Goal: Information Seeking & Learning: Learn about a topic

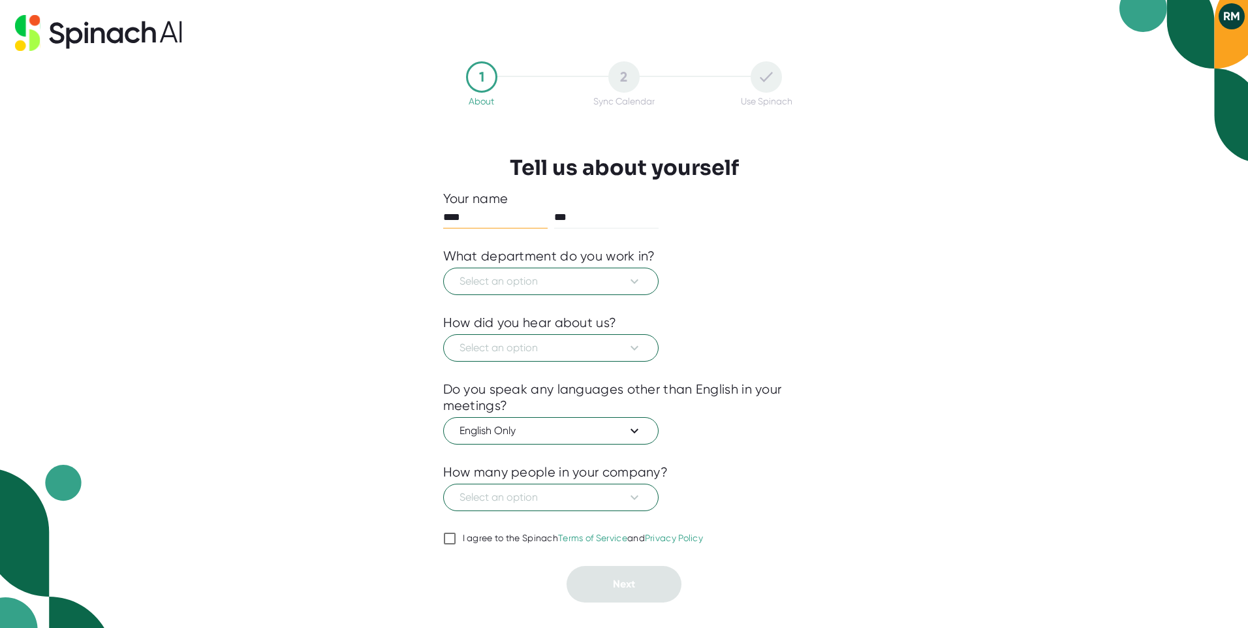
click at [470, 535] on div "I agree to the Spinach Terms of Service and Privacy Policy" at bounding box center [583, 538] width 241 height 12
click at [456, 535] on input "I agree to the Spinach Terms of Service and Privacy Policy" at bounding box center [449, 538] width 13 height 16
checkbox input "true"
click at [510, 492] on span "Select an option" at bounding box center [550, 497] width 183 height 16
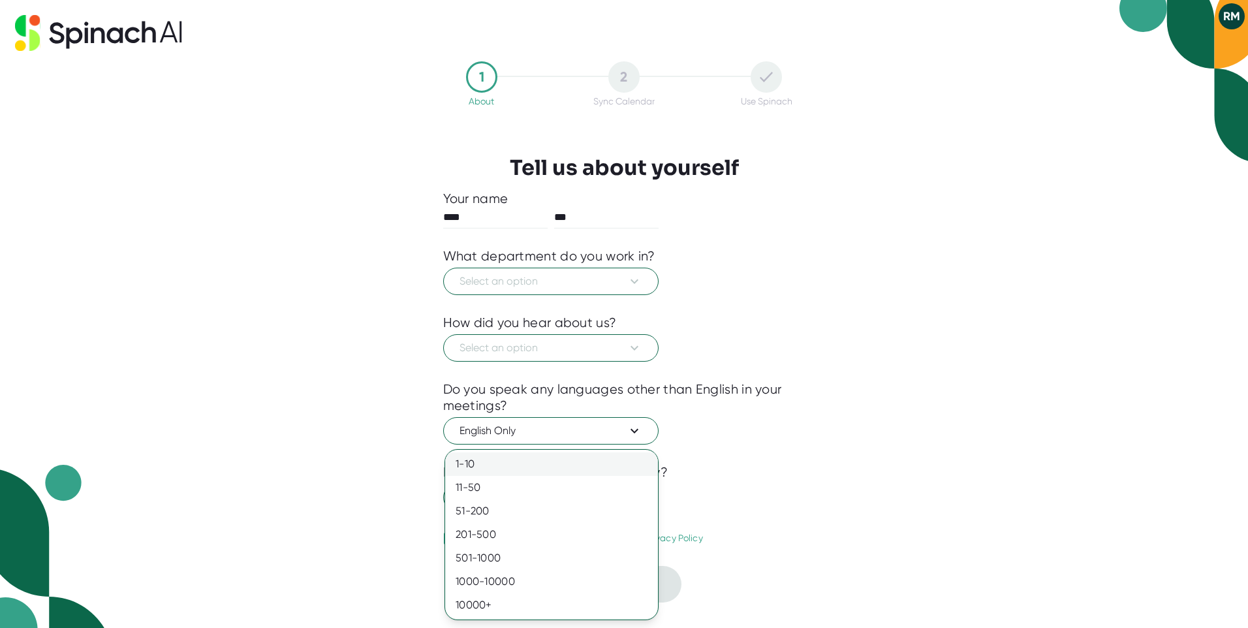
click at [504, 468] on div "1-10" at bounding box center [551, 463] width 213 height 23
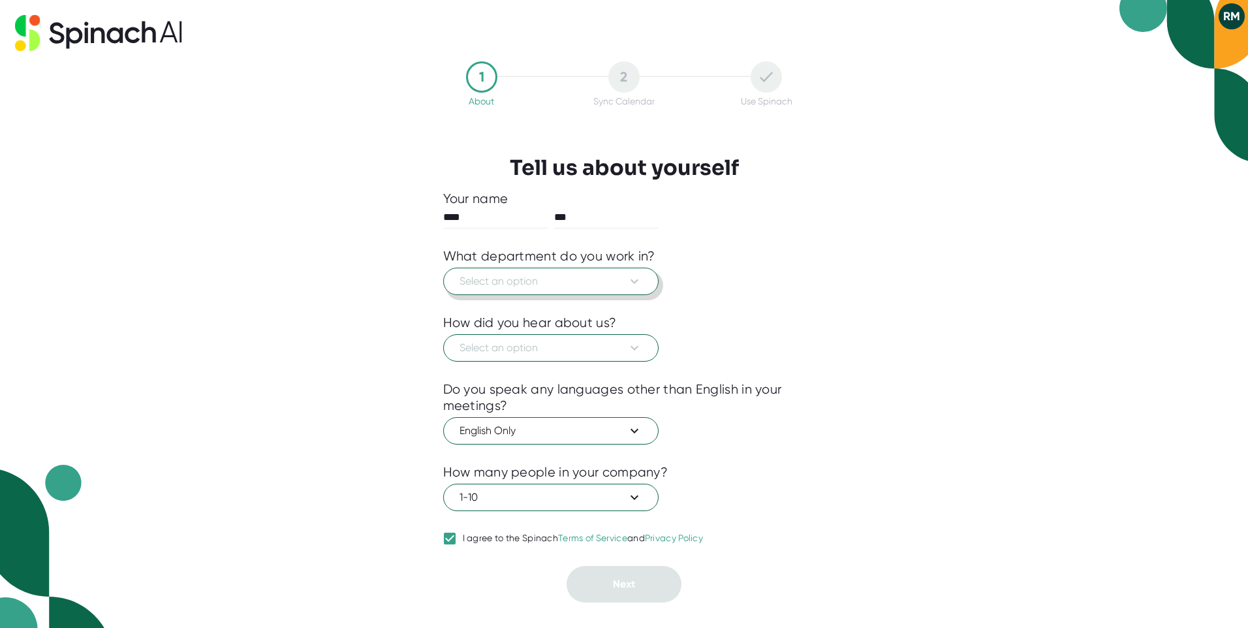
click at [562, 275] on span "Select an option" at bounding box center [550, 281] width 183 height 16
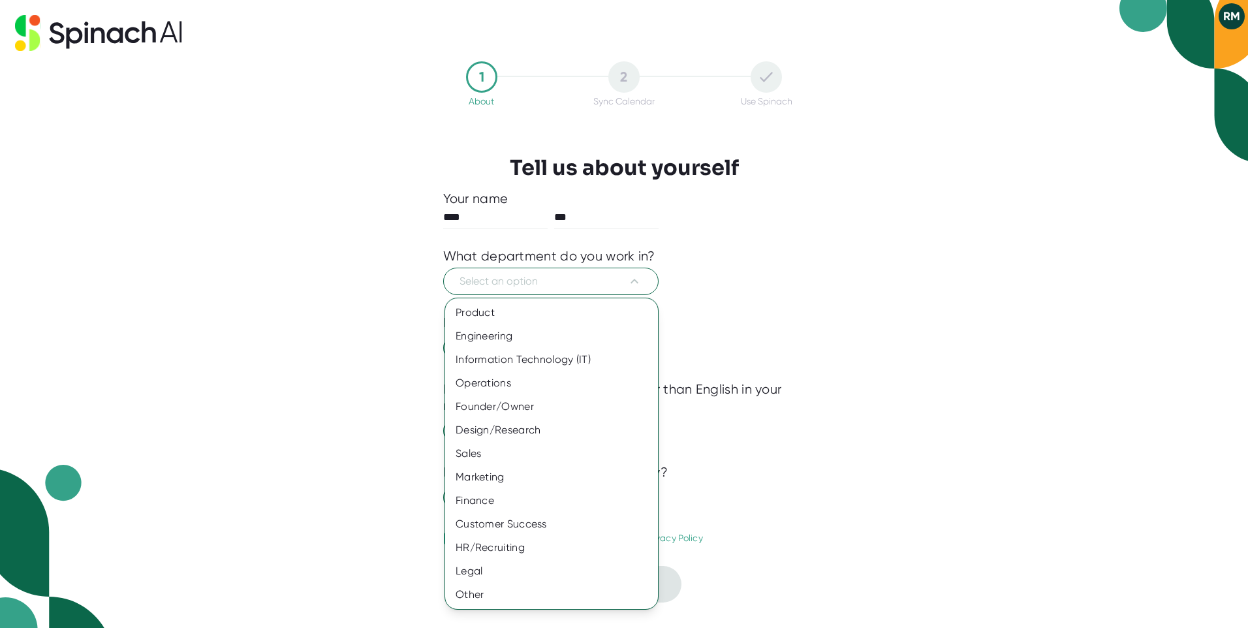
click at [820, 281] on div at bounding box center [624, 314] width 1248 height 628
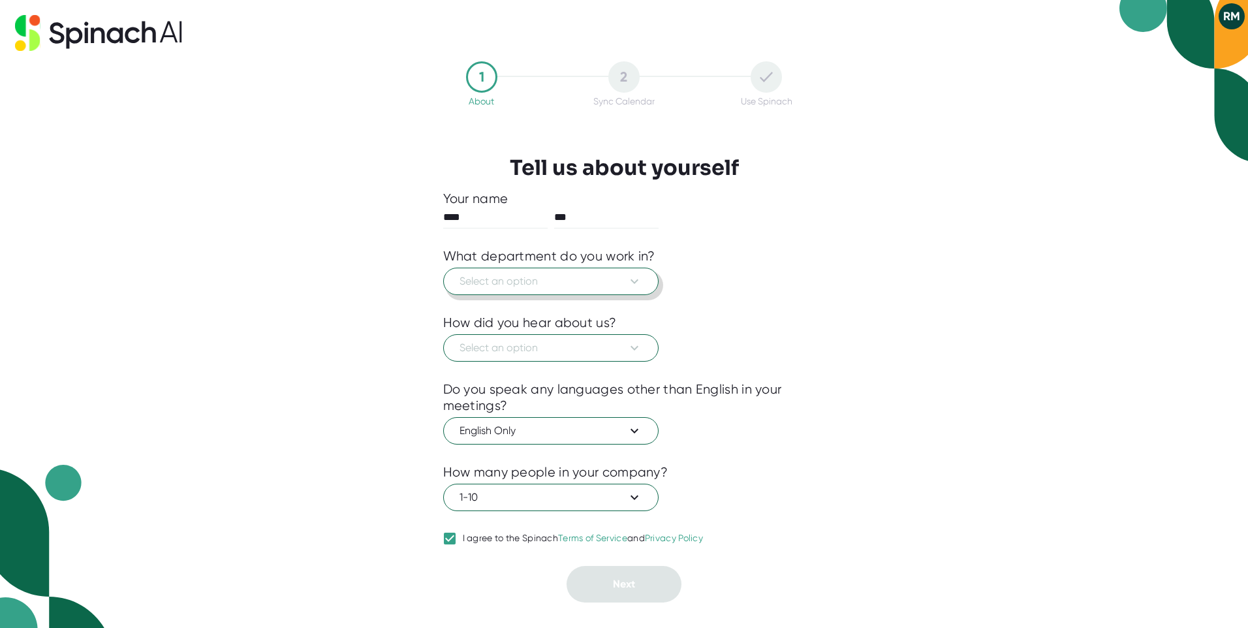
click at [619, 281] on span "Select an option" at bounding box center [550, 281] width 183 height 16
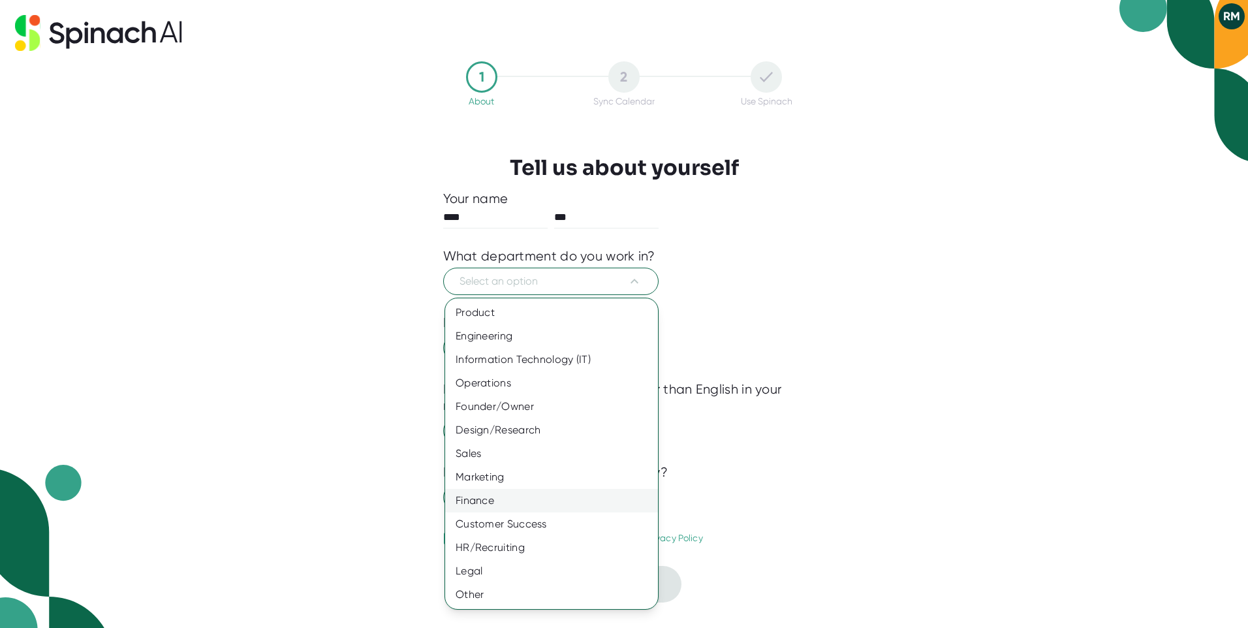
click at [522, 497] on div "Finance" at bounding box center [551, 500] width 213 height 23
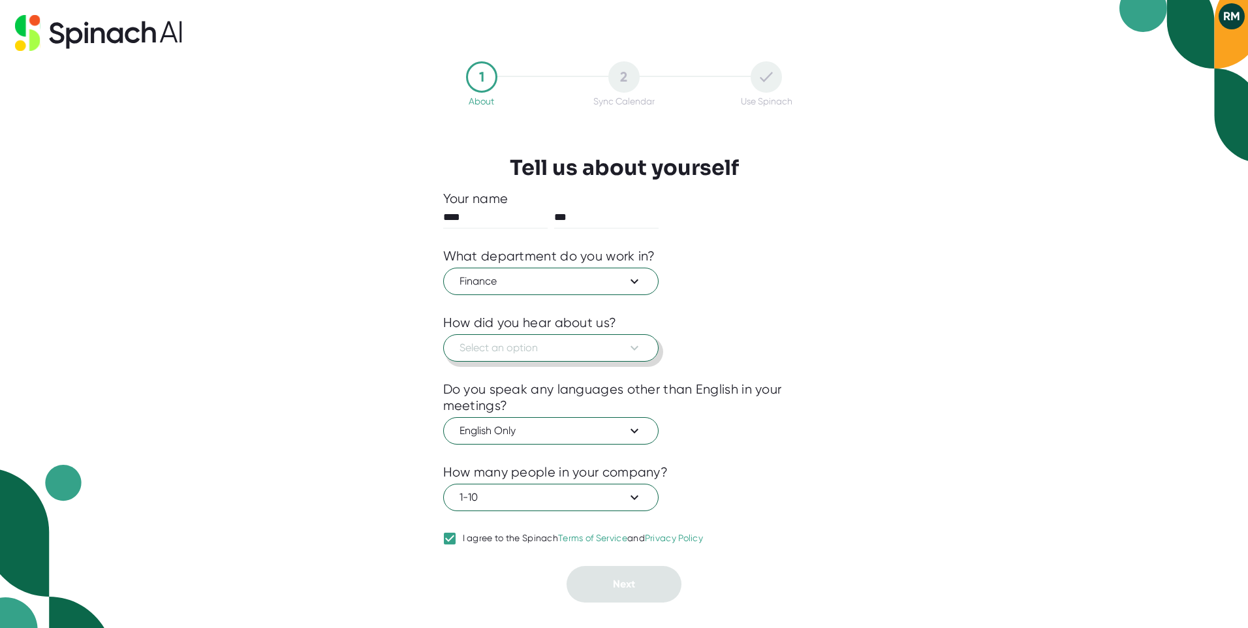
click at [574, 345] on span "Select an option" at bounding box center [550, 348] width 183 height 16
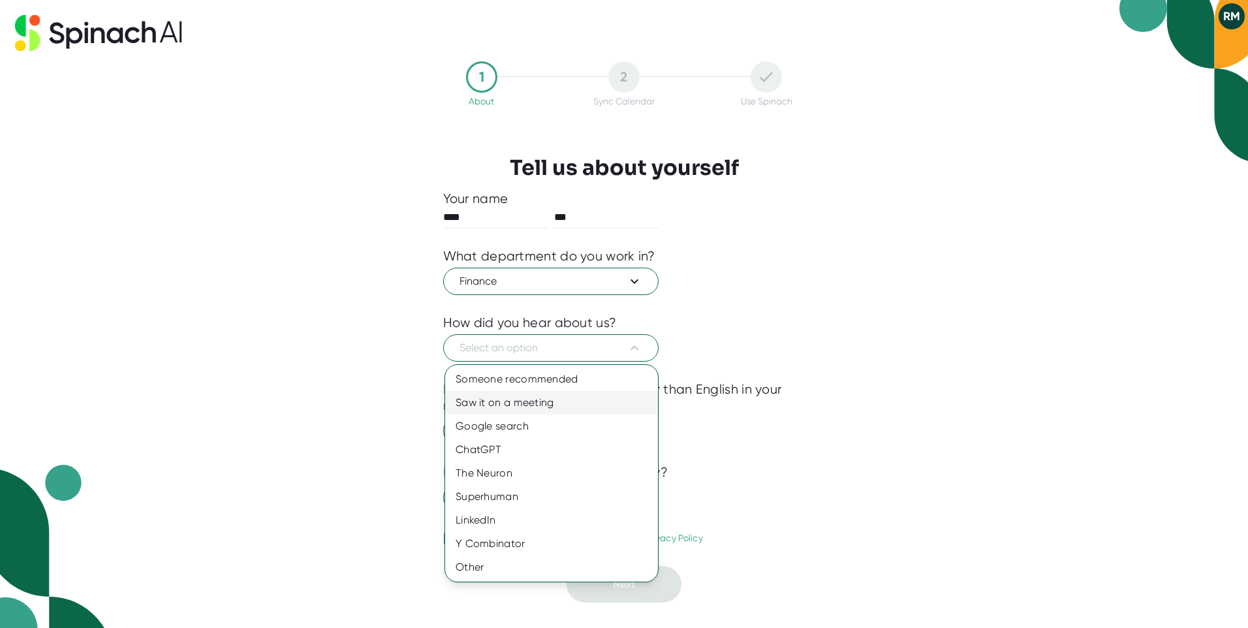
click at [545, 405] on div "Saw it on a meeting" at bounding box center [551, 402] width 213 height 23
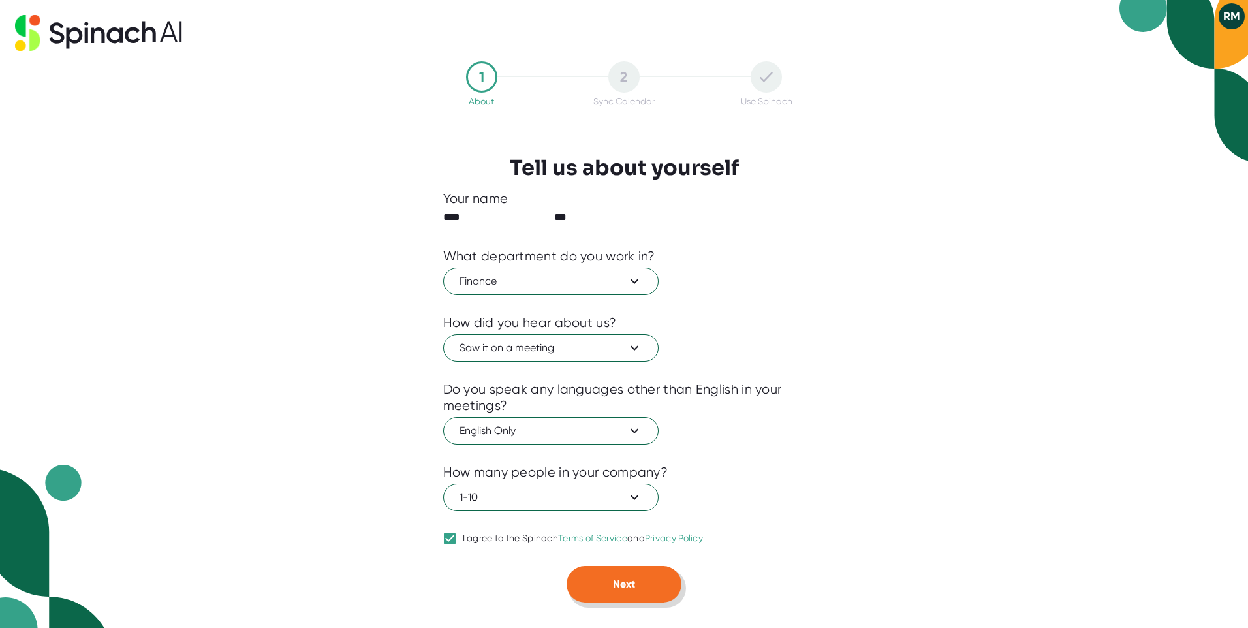
click at [630, 574] on button "Next" at bounding box center [623, 584] width 115 height 37
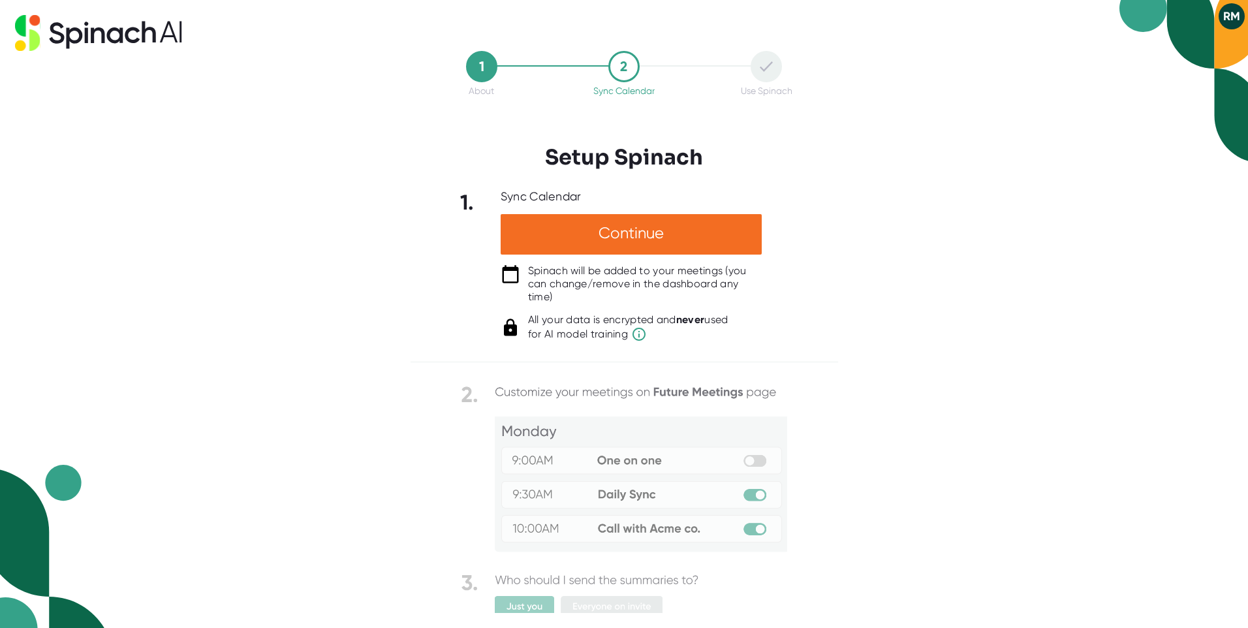
click at [774, 80] on div at bounding box center [765, 66] width 31 height 31
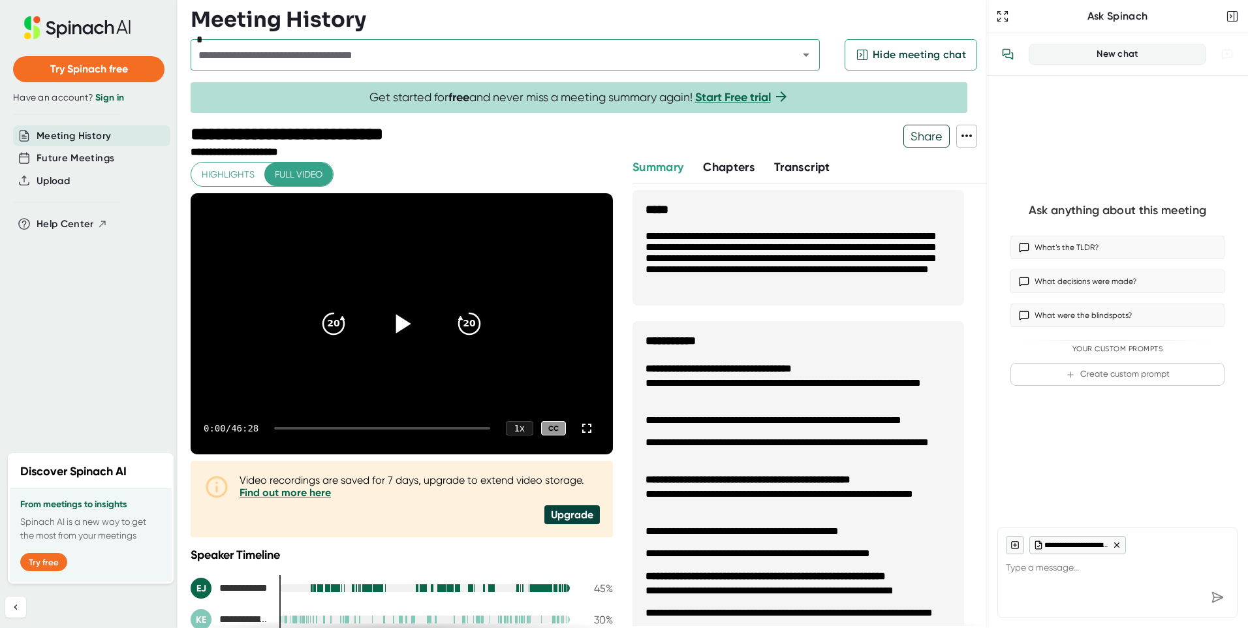
click at [393, 333] on icon at bounding box center [401, 323] width 33 height 33
click at [579, 429] on icon at bounding box center [587, 428] width 16 height 16
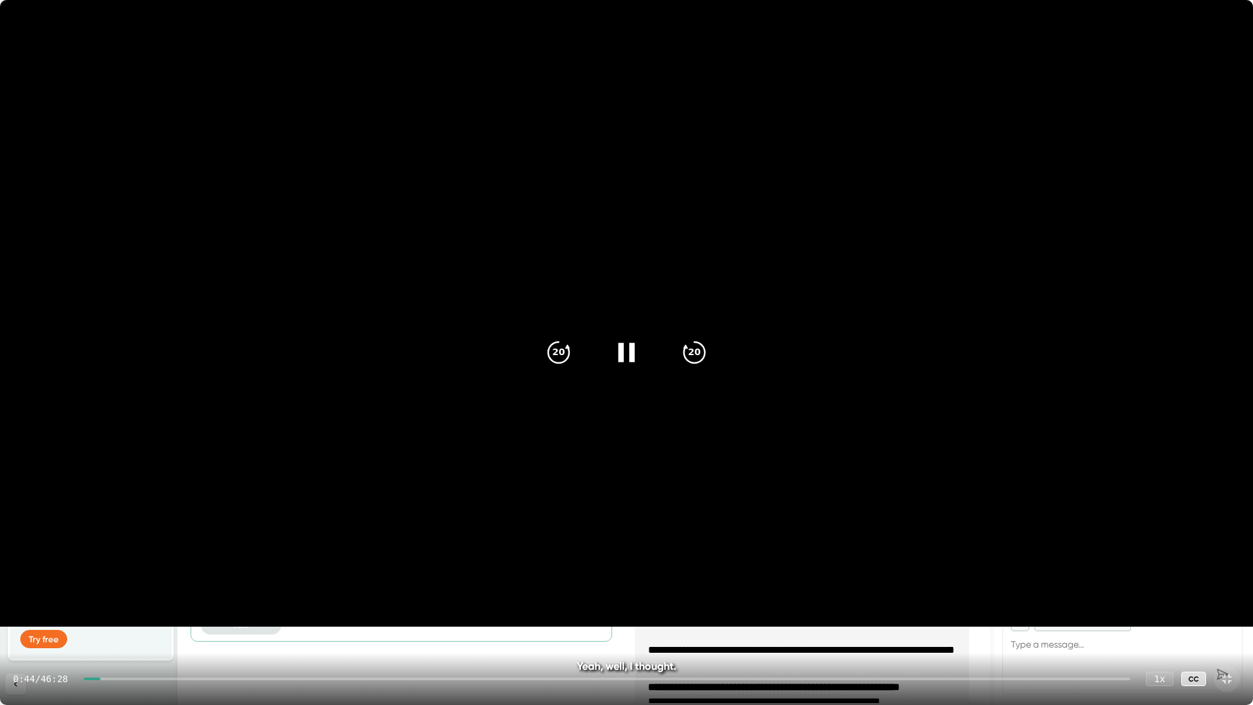
click at [636, 361] on icon at bounding box center [626, 352] width 33 height 33
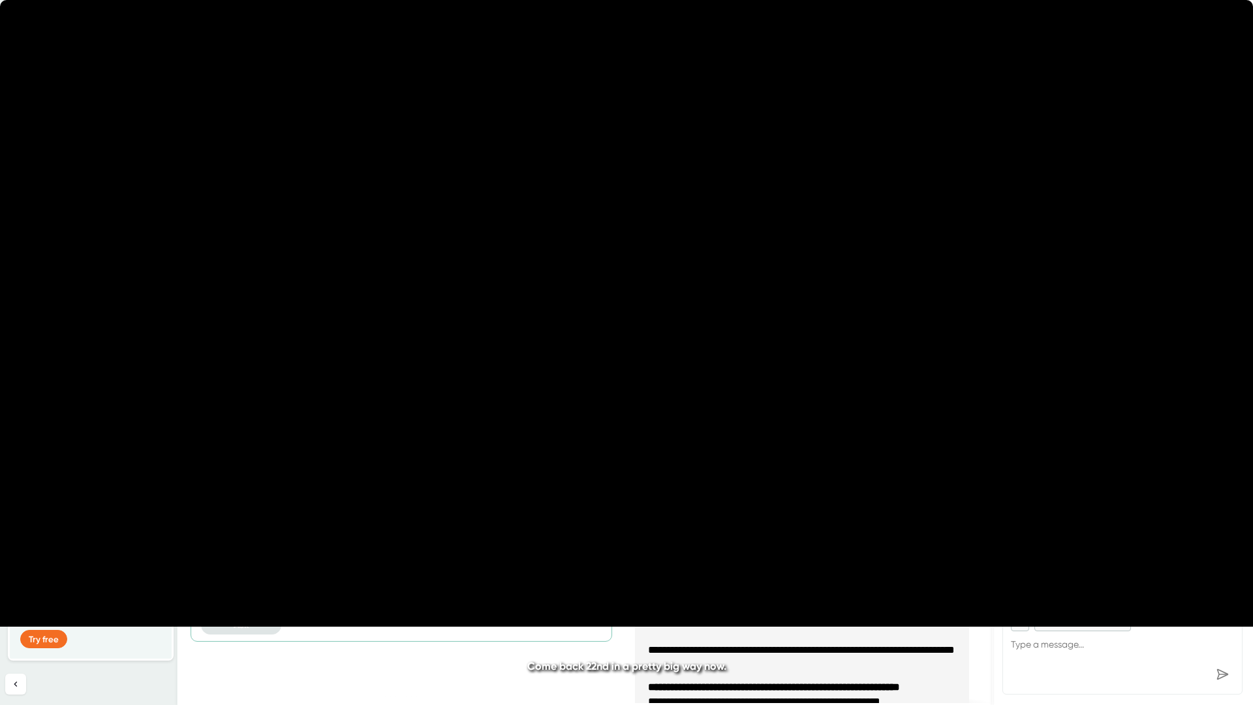
click at [636, 361] on icon at bounding box center [626, 352] width 33 height 33
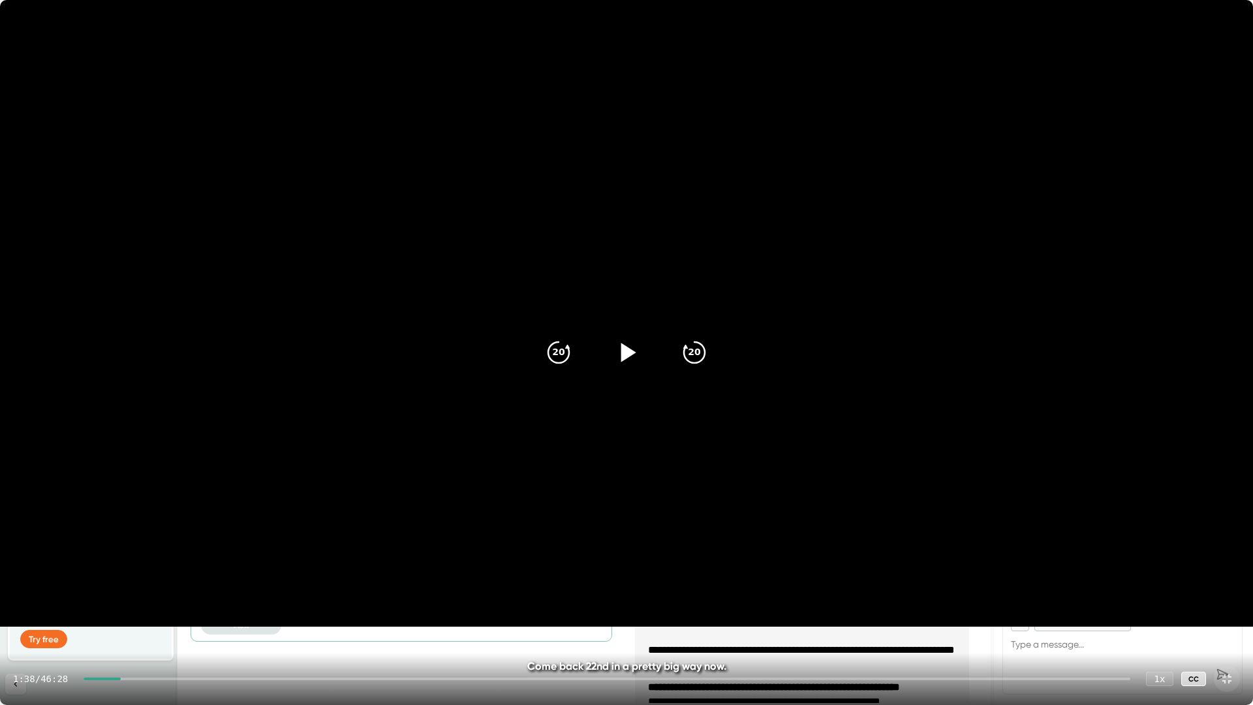
click at [622, 363] on icon at bounding box center [626, 352] width 33 height 33
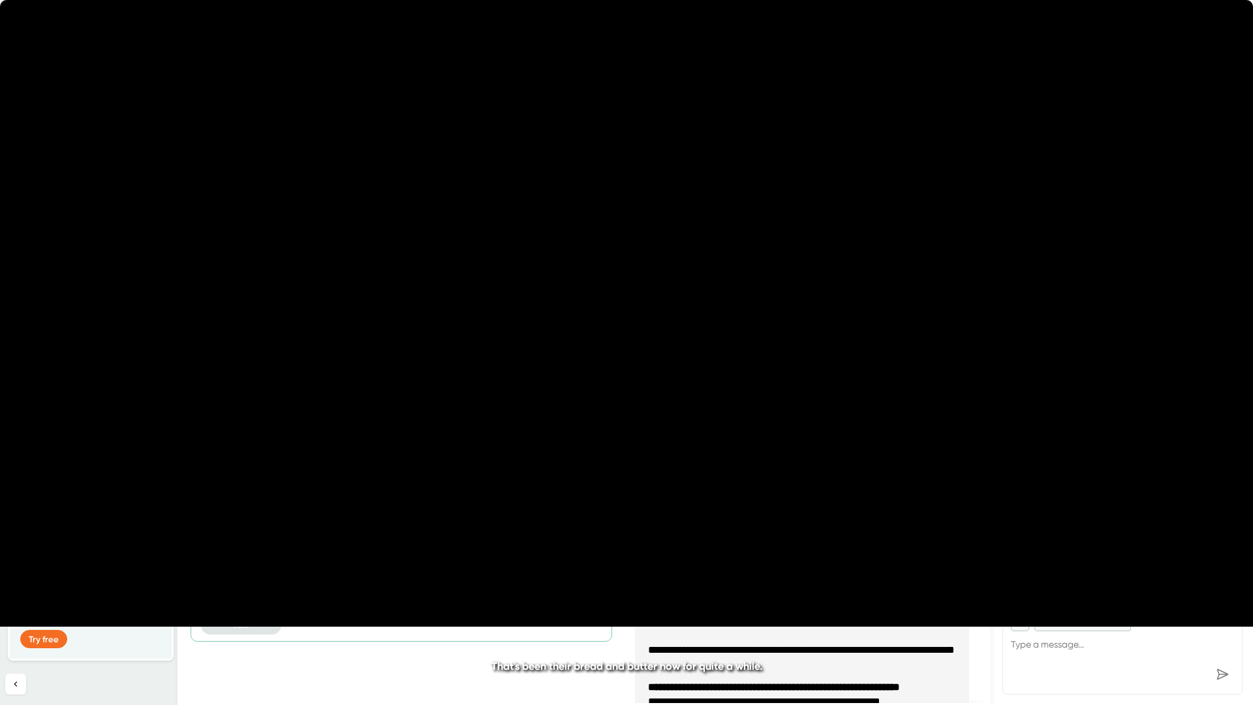
type textarea "x"
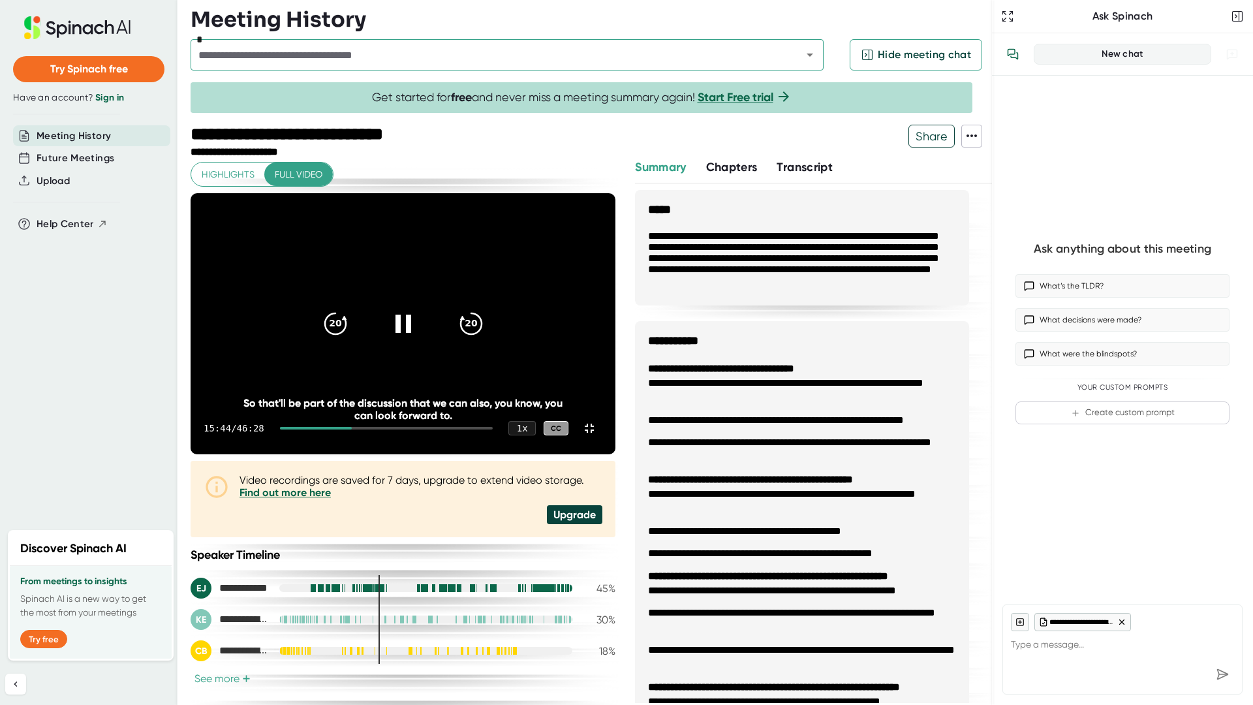
click at [498, 356] on video at bounding box center [403, 323] width 425 height 261
click at [419, 340] on icon at bounding box center [402, 323] width 33 height 33
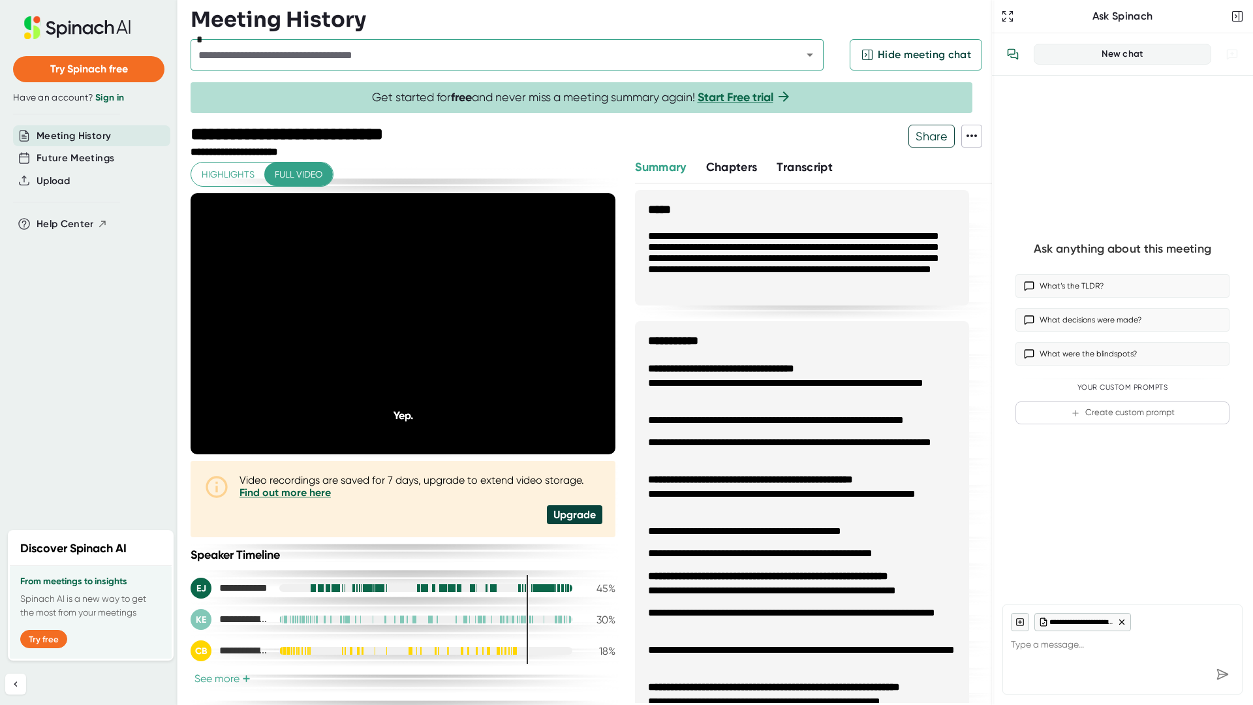
click at [615, 454] on video at bounding box center [403, 323] width 425 height 261
click at [412, 333] on icon at bounding box center [404, 323] width 15 height 19
click at [615, 354] on video at bounding box center [403, 323] width 425 height 261
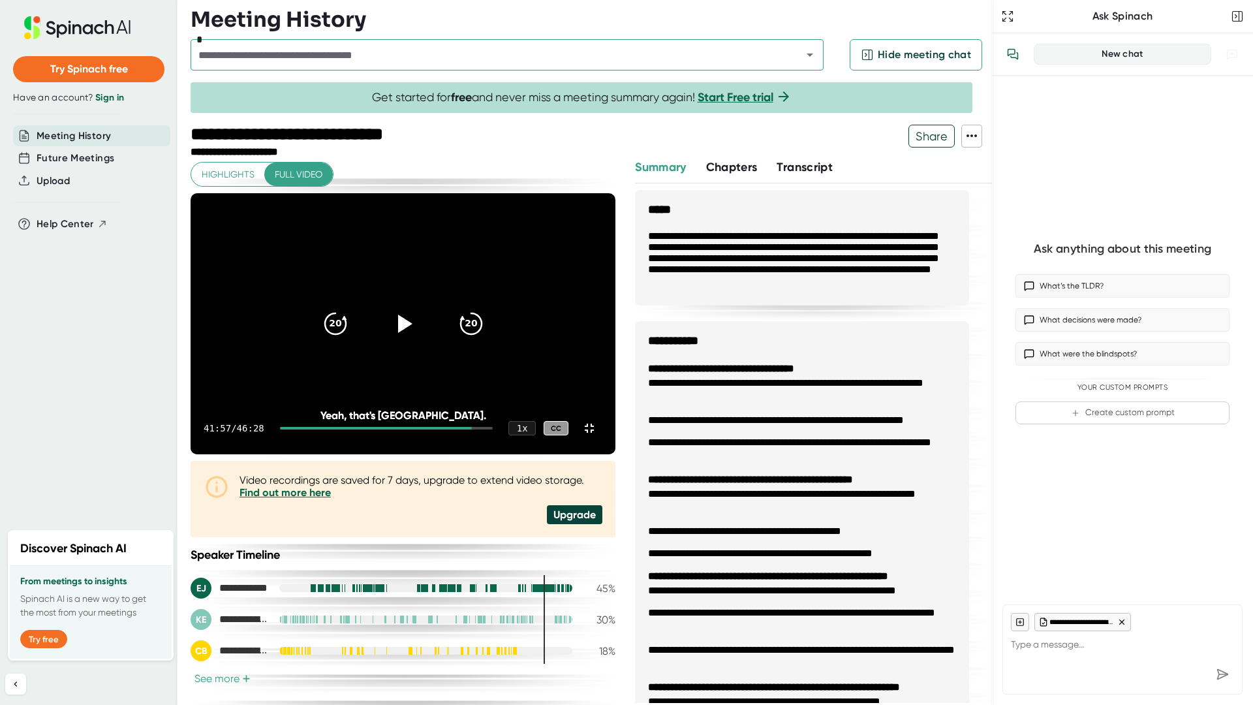
click at [615, 354] on video at bounding box center [403, 323] width 425 height 261
click at [594, 433] on icon at bounding box center [589, 427] width 9 height 9
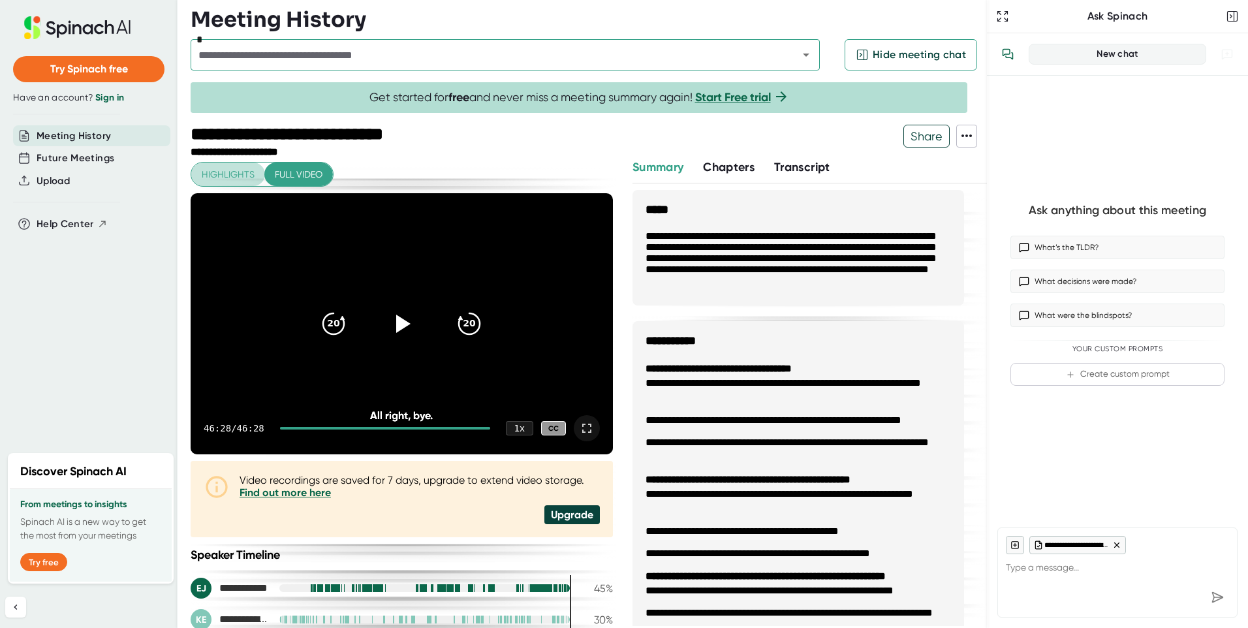
click at [210, 177] on span "Highlights" at bounding box center [228, 174] width 53 height 16
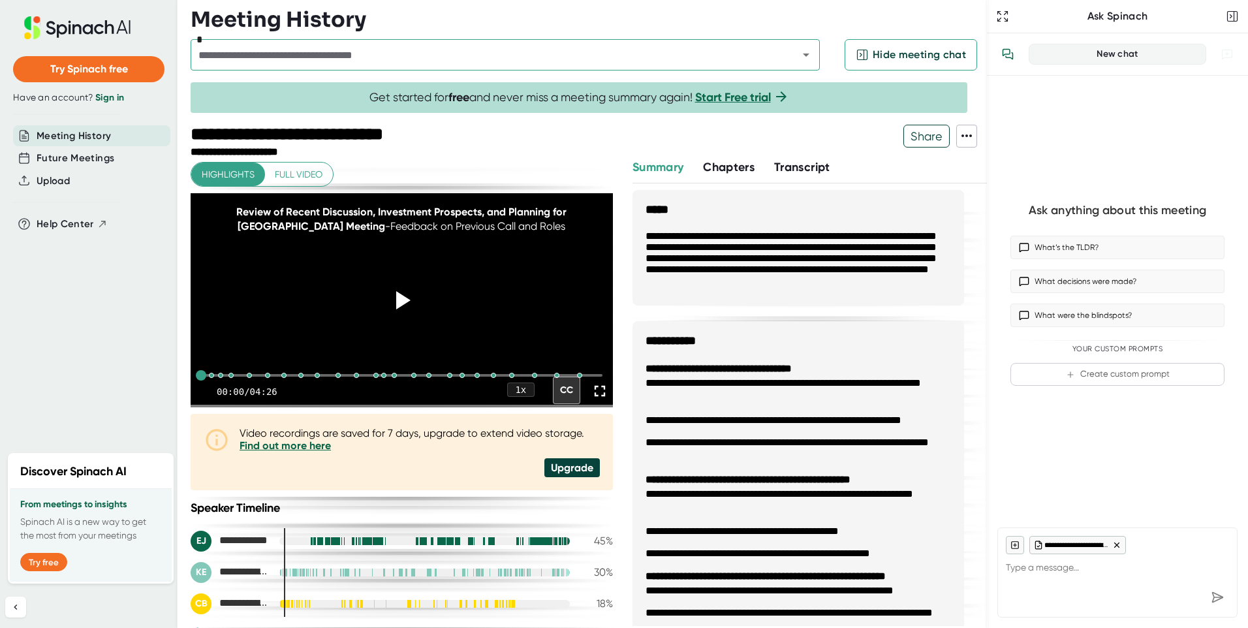
click at [283, 168] on span "Full video" at bounding box center [299, 174] width 48 height 16
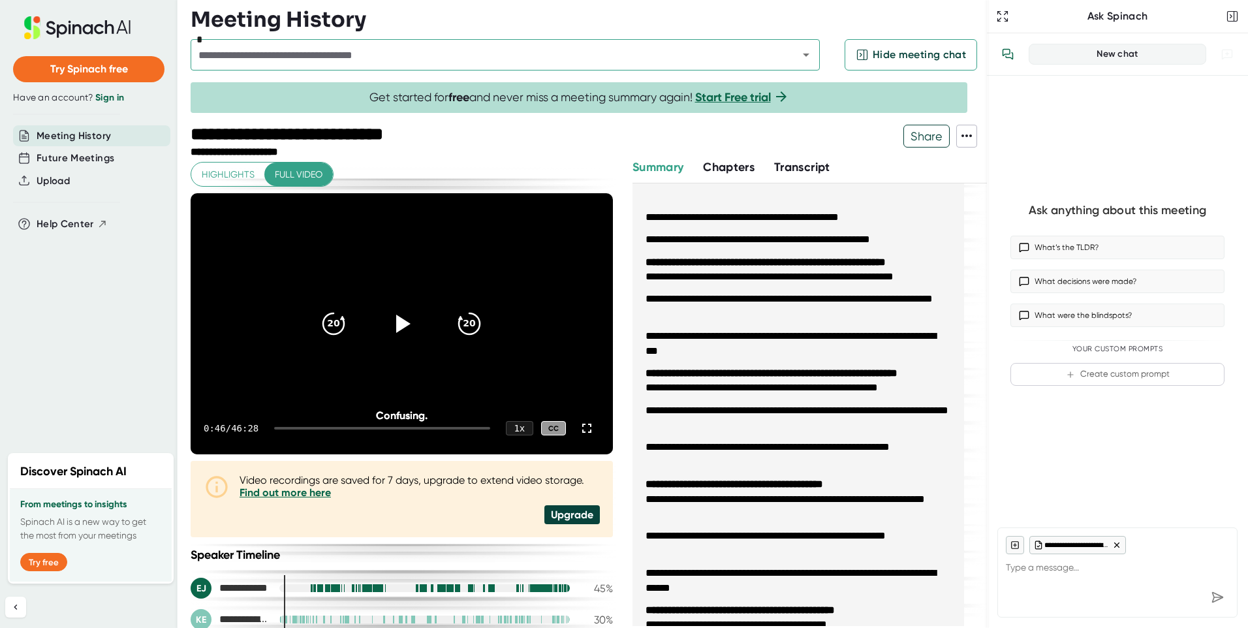
scroll to position [326, 0]
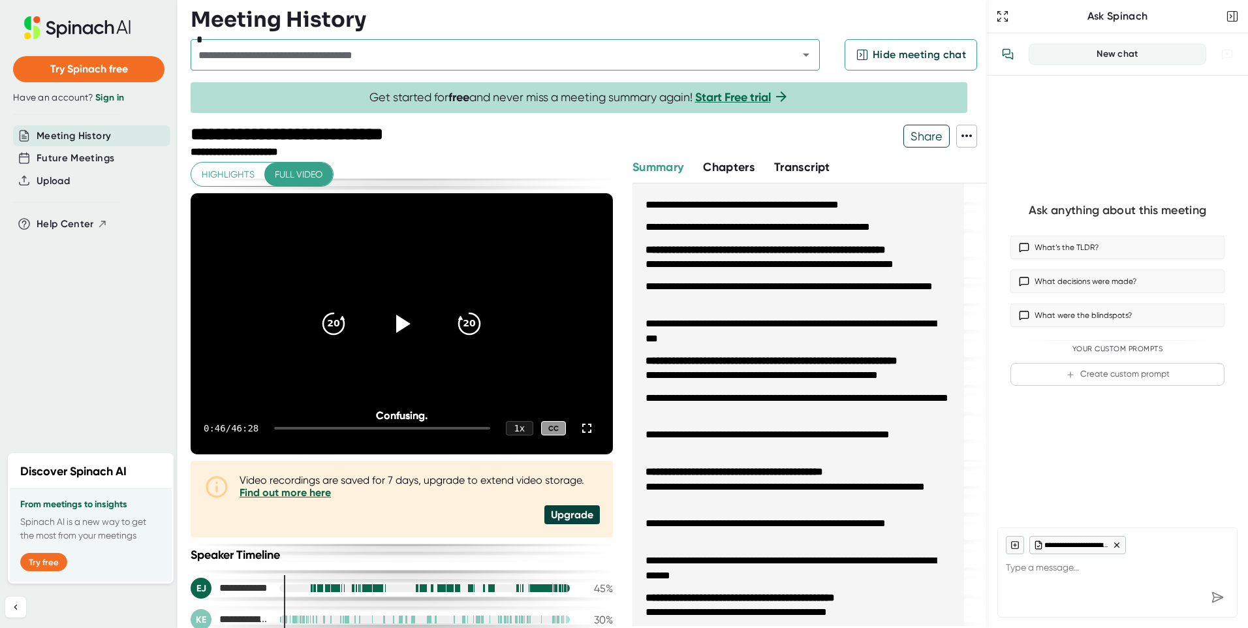
click at [96, 136] on span "Meeting History" at bounding box center [74, 136] width 74 height 15
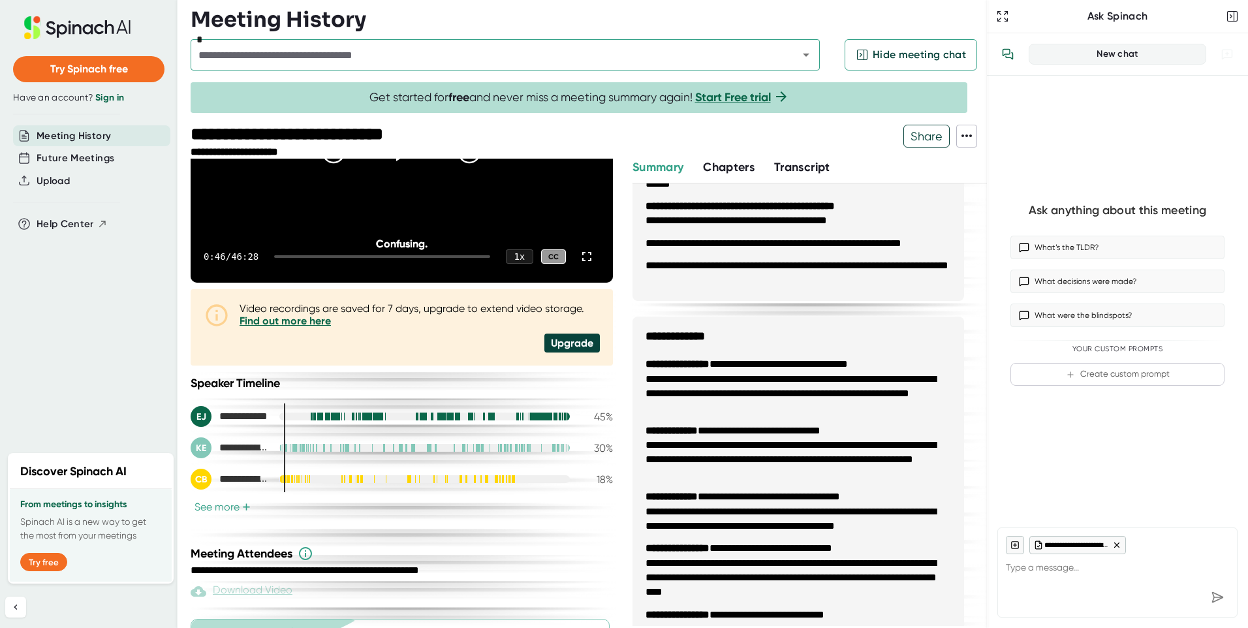
scroll to position [0, 0]
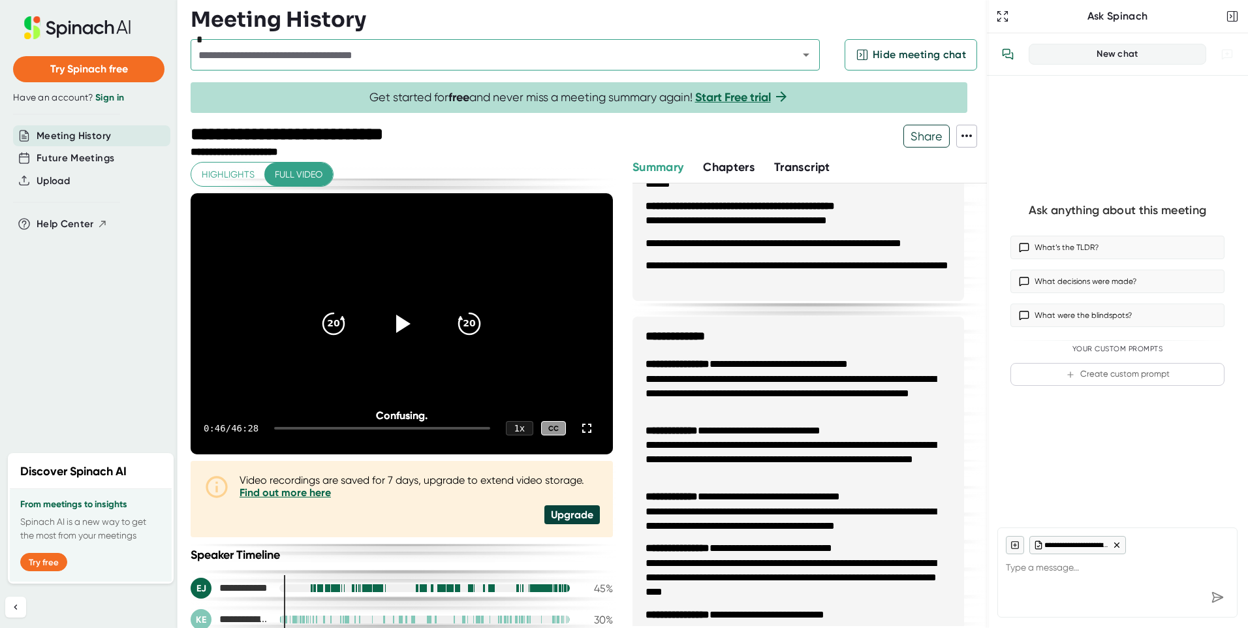
click at [84, 138] on span "Meeting History" at bounding box center [74, 136] width 74 height 15
click at [932, 136] on span "Share" at bounding box center [926, 136] width 45 height 23
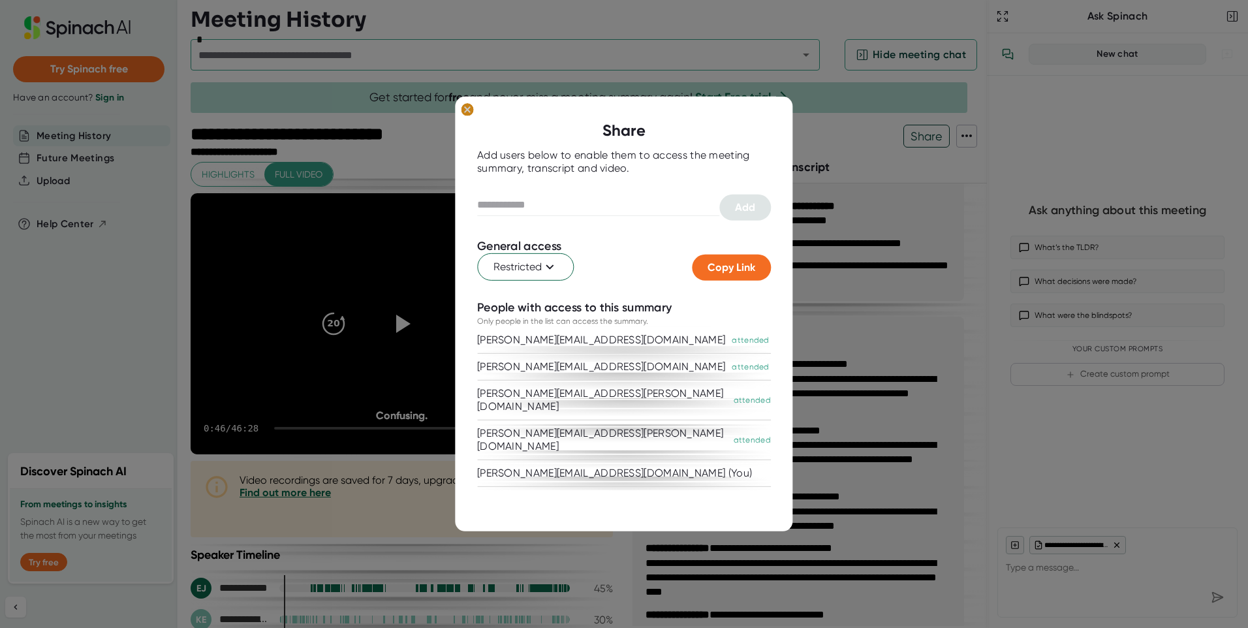
click at [465, 110] on ellipse at bounding box center [467, 109] width 12 height 13
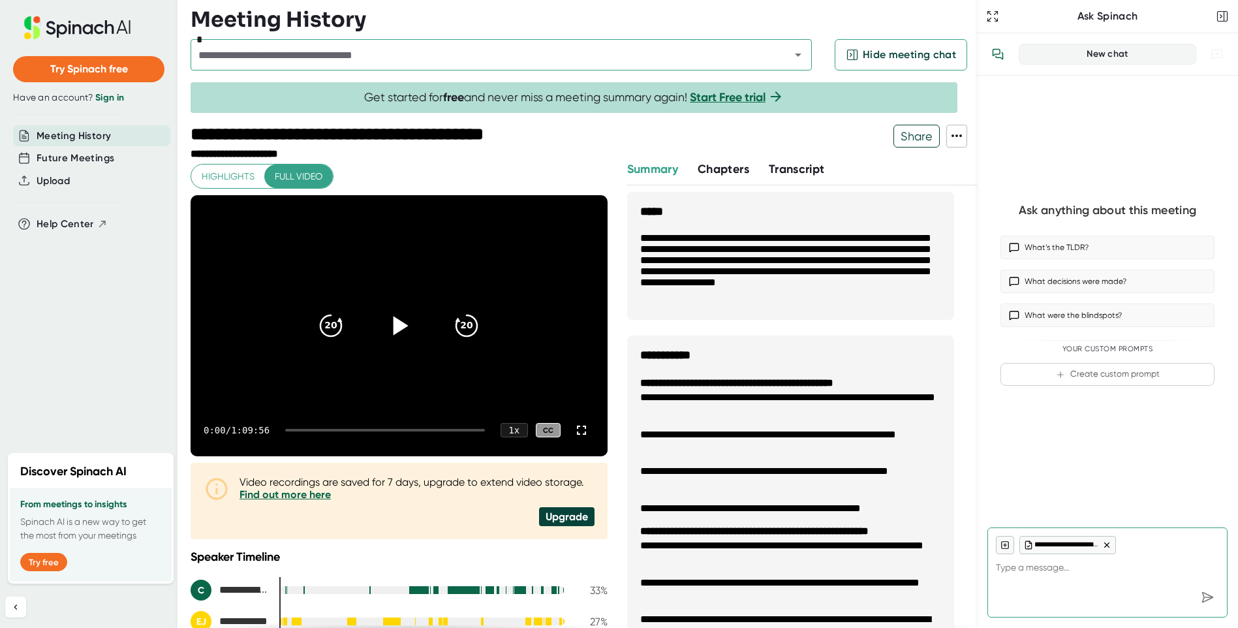
click at [397, 324] on icon at bounding box center [400, 325] width 15 height 19
click at [574, 429] on icon at bounding box center [582, 430] width 16 height 16
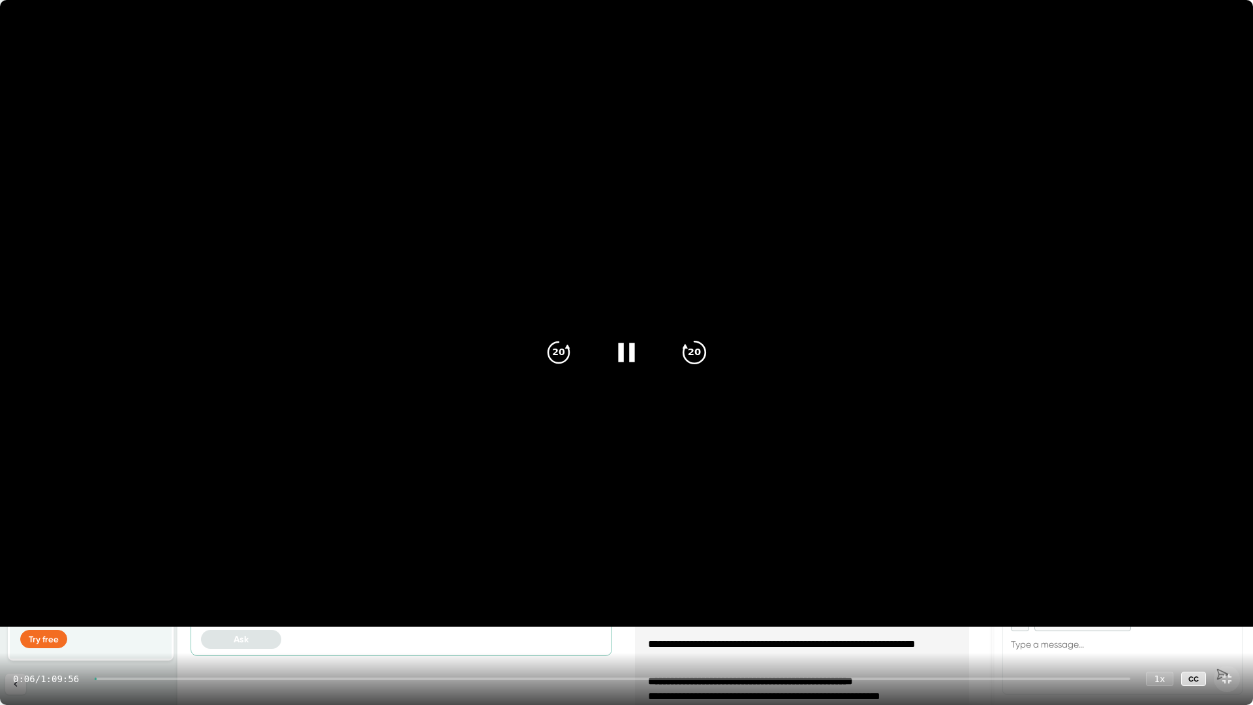
click at [687, 363] on icon "20" at bounding box center [694, 352] width 33 height 33
click at [570, 360] on icon "20" at bounding box center [558, 352] width 33 height 33
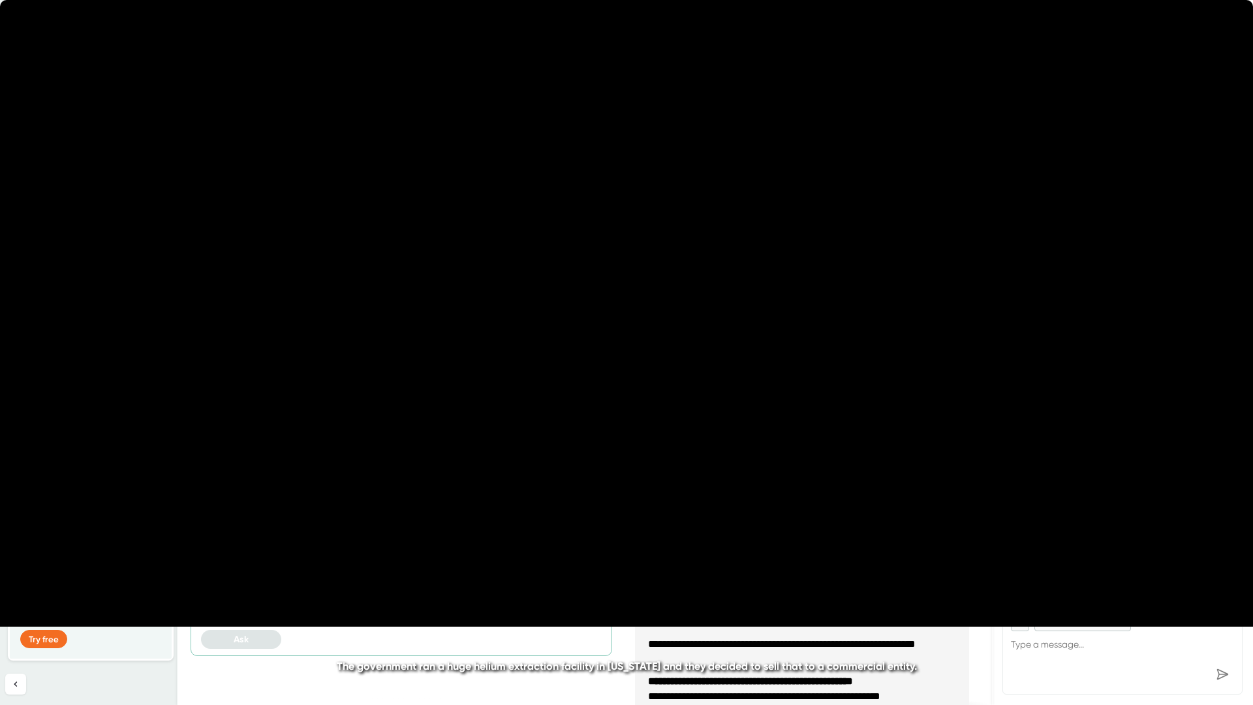
type textarea "x"
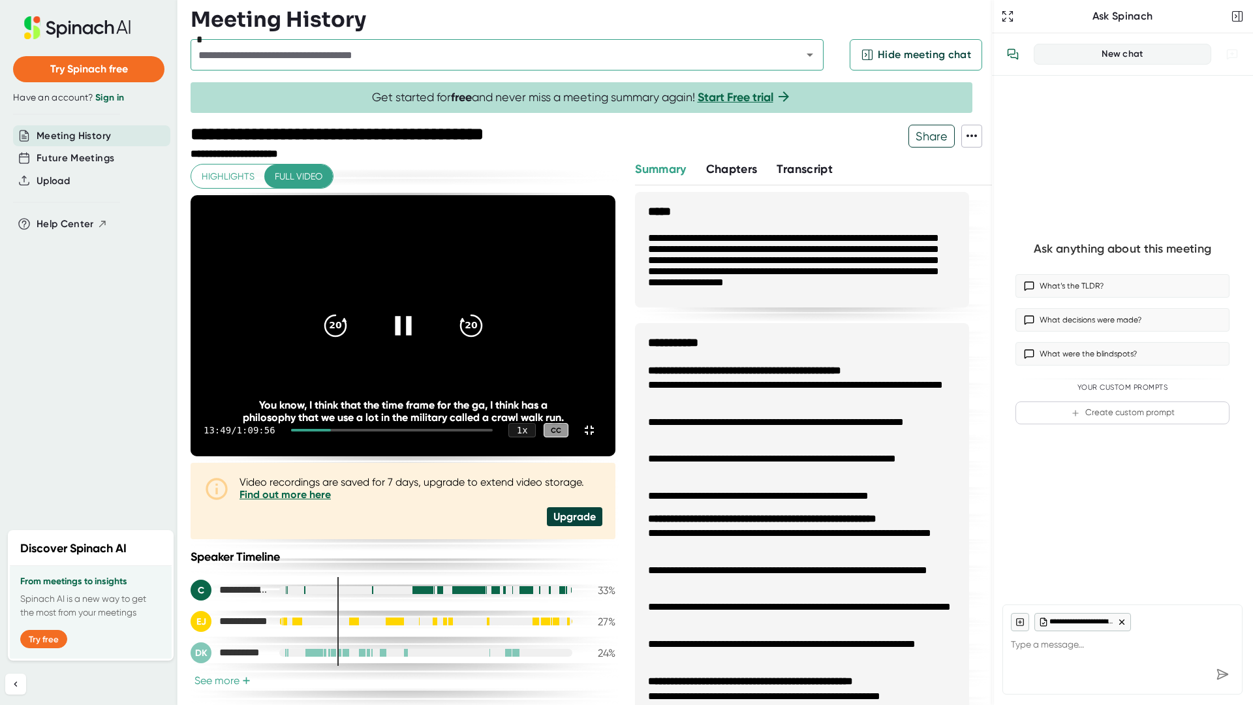
click at [431, 353] on div at bounding box center [403, 325] width 55 height 55
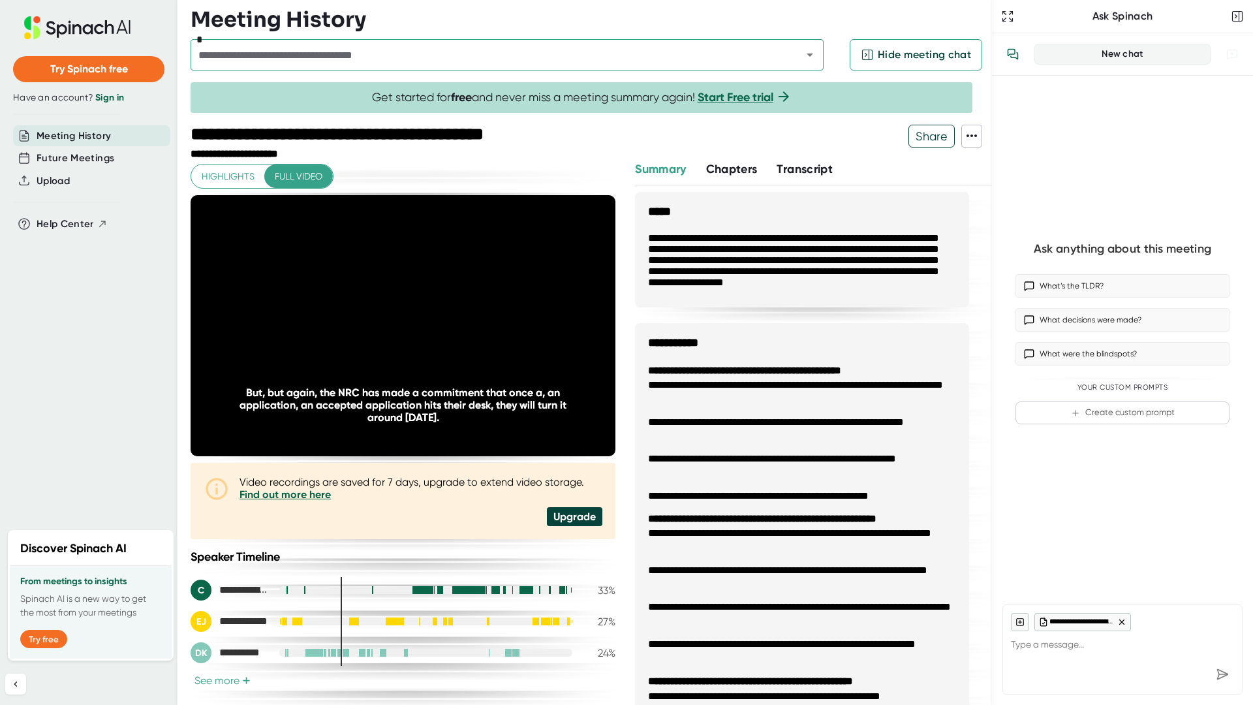
click at [431, 353] on div at bounding box center [403, 325] width 55 height 55
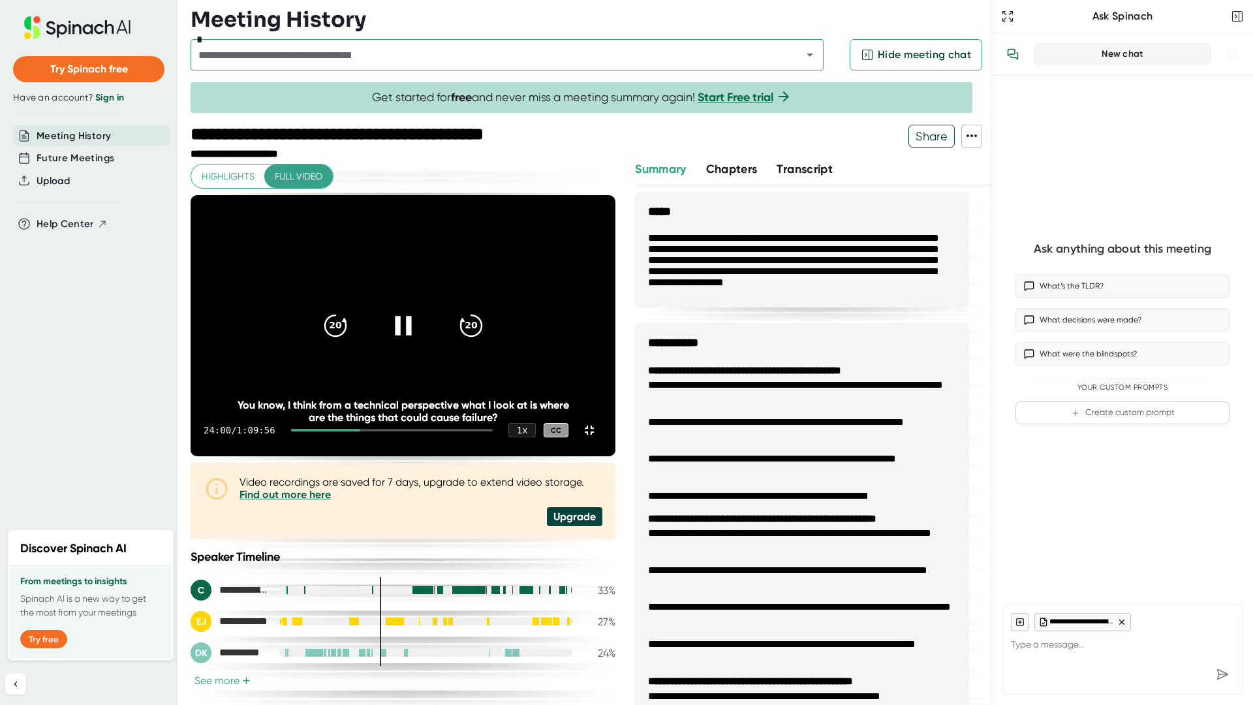
click at [411, 335] on icon at bounding box center [403, 325] width 16 height 19
click at [419, 342] on icon at bounding box center [402, 325] width 33 height 33
click at [351, 342] on icon "20" at bounding box center [334, 325] width 33 height 33
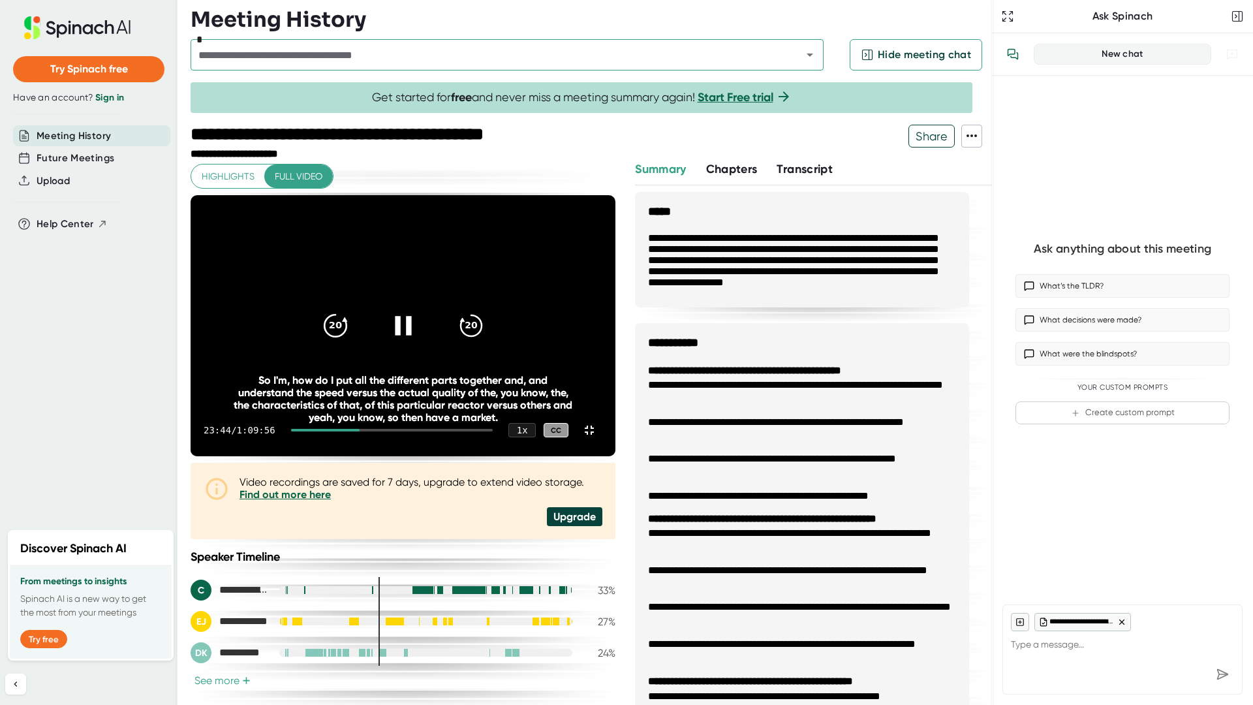
click at [351, 342] on icon "20" at bounding box center [334, 325] width 33 height 33
click at [431, 345] on div at bounding box center [403, 325] width 55 height 55
click at [419, 342] on icon at bounding box center [402, 325] width 33 height 33
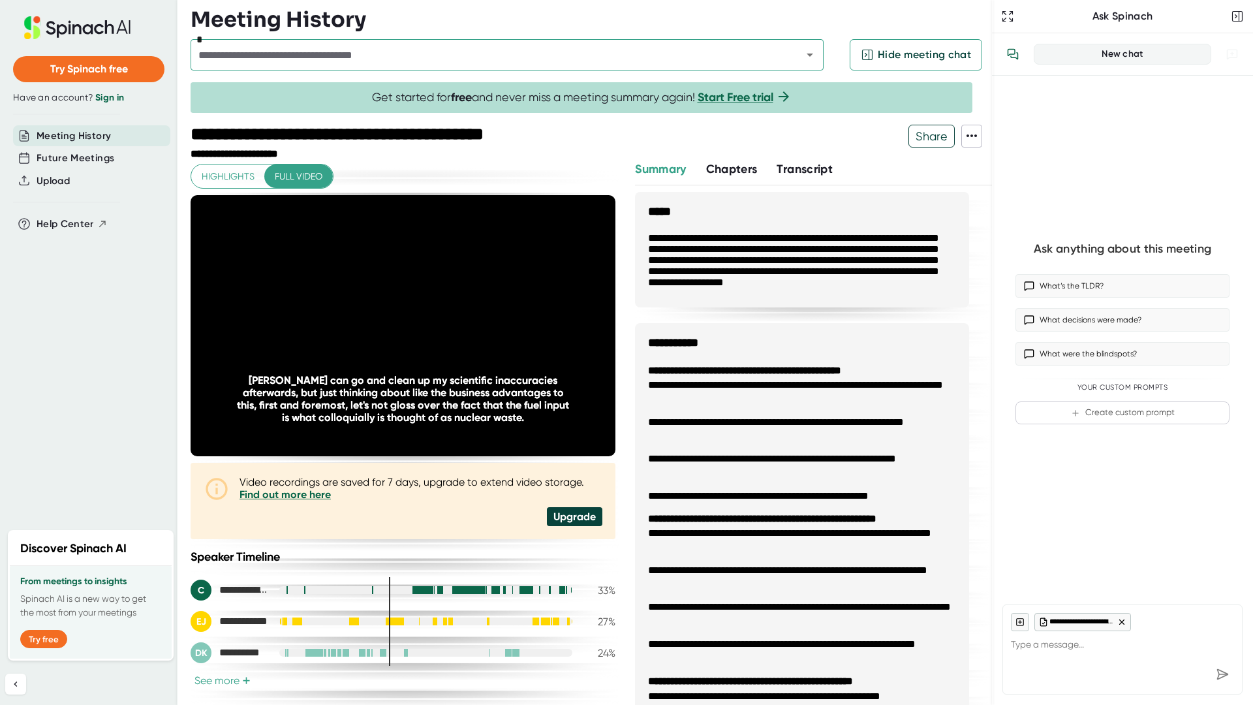
click at [431, 345] on div at bounding box center [403, 325] width 55 height 55
click at [431, 344] on div at bounding box center [403, 325] width 55 height 55
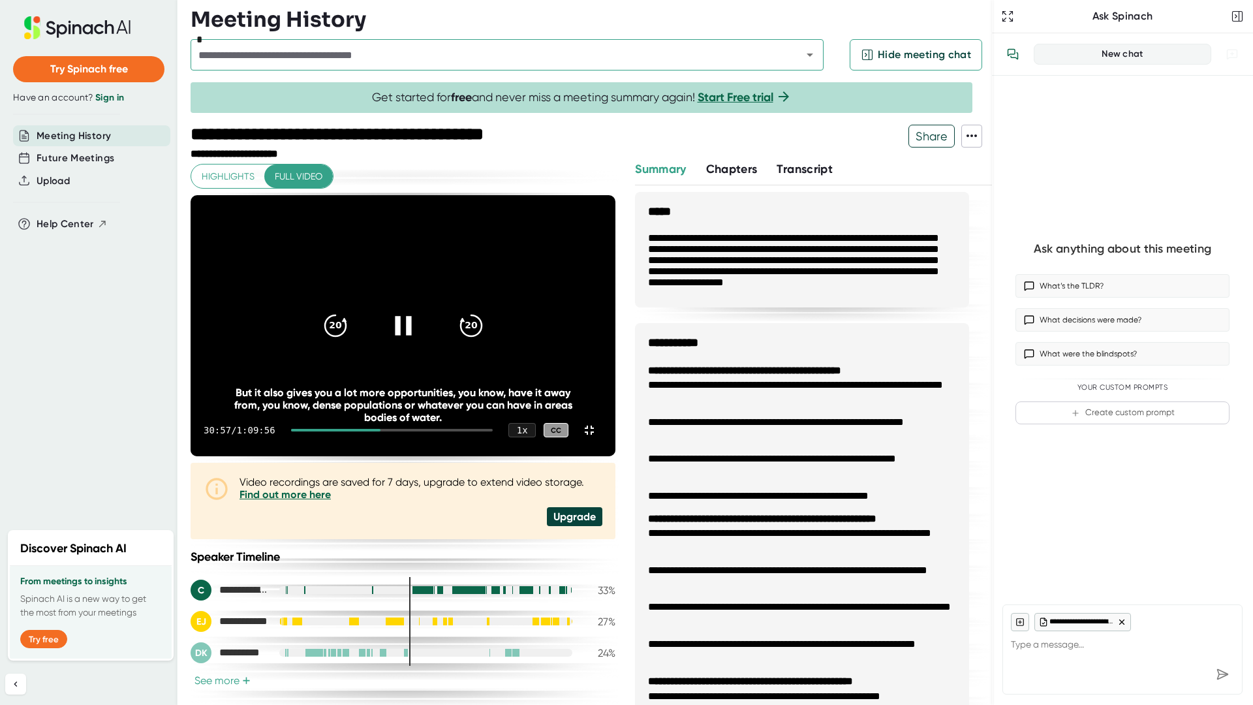
click at [419, 342] on icon at bounding box center [402, 325] width 33 height 33
click at [412, 335] on icon at bounding box center [404, 325] width 15 height 19
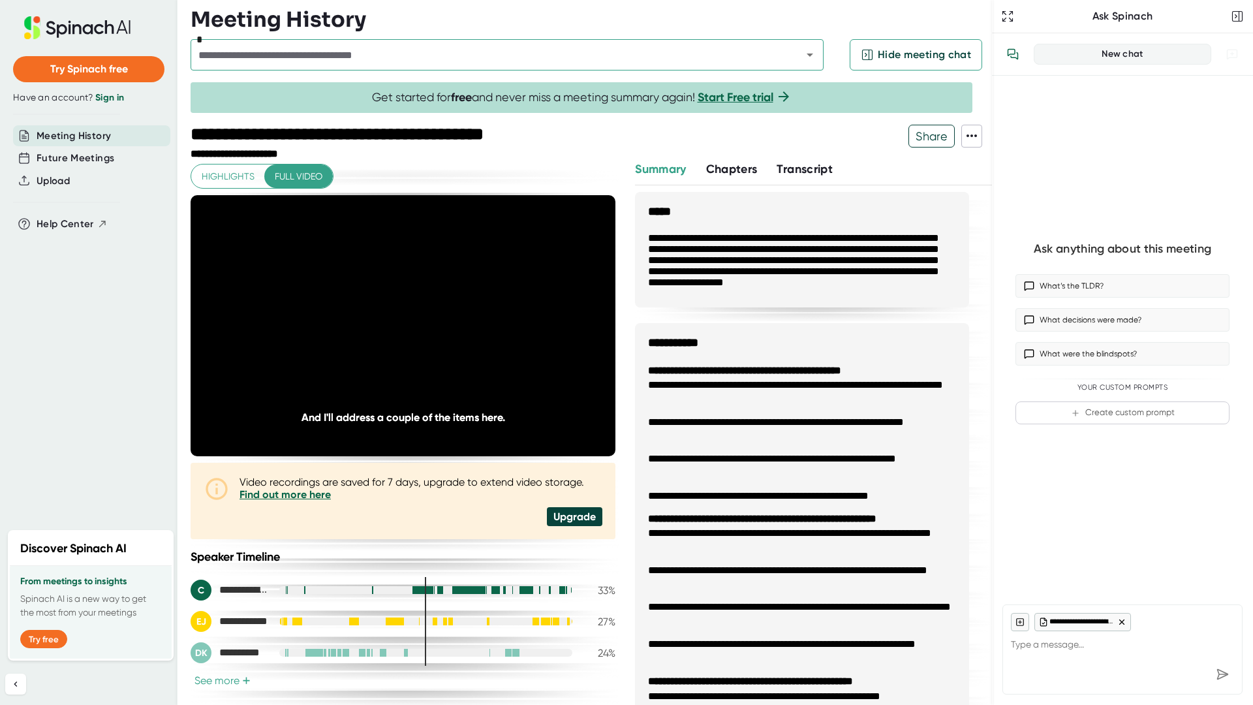
click at [405, 456] on video at bounding box center [403, 325] width 425 height 261
click at [519, 267] on video at bounding box center [403, 325] width 425 height 261
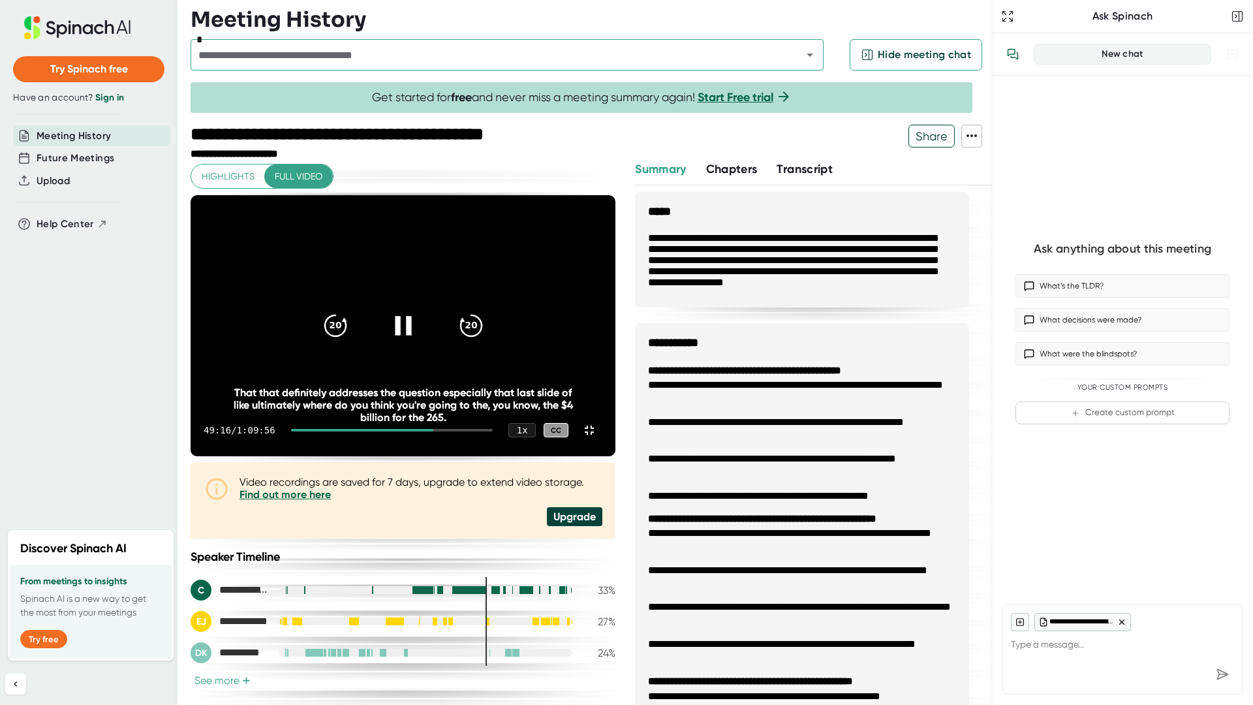
click at [419, 342] on icon at bounding box center [402, 325] width 33 height 33
click at [573, 304] on video at bounding box center [403, 325] width 425 height 261
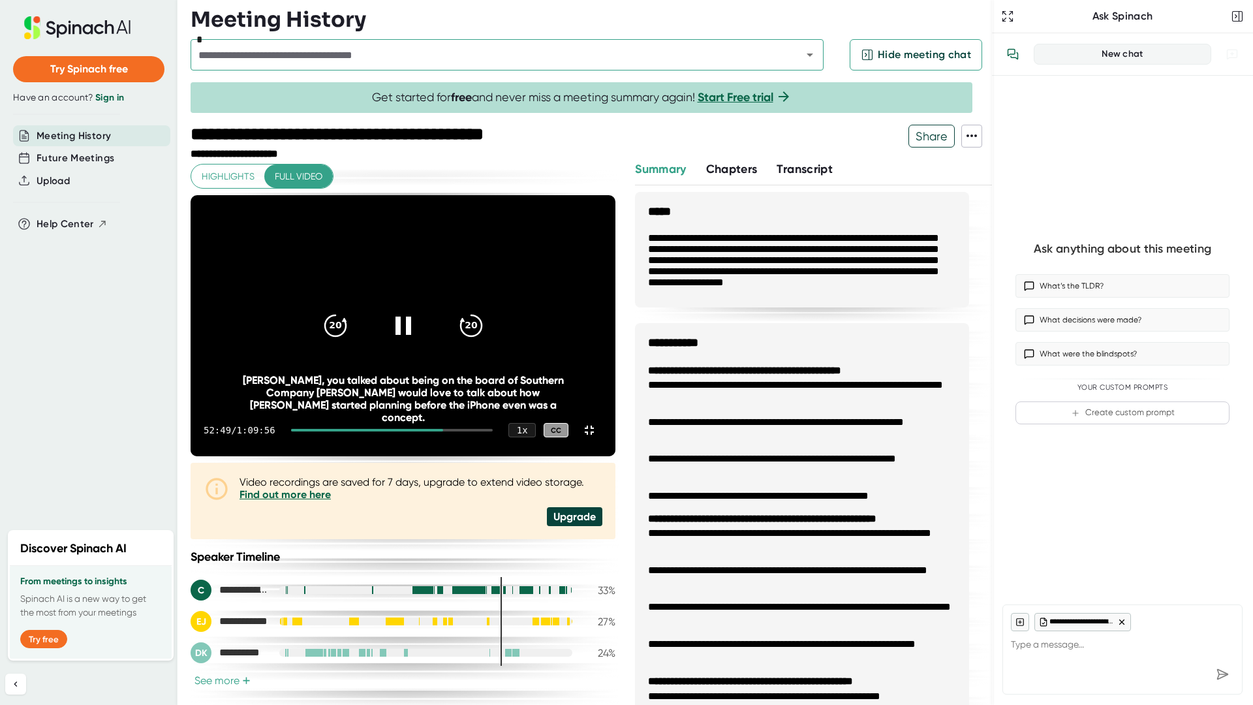
click at [615, 289] on video at bounding box center [403, 325] width 425 height 261
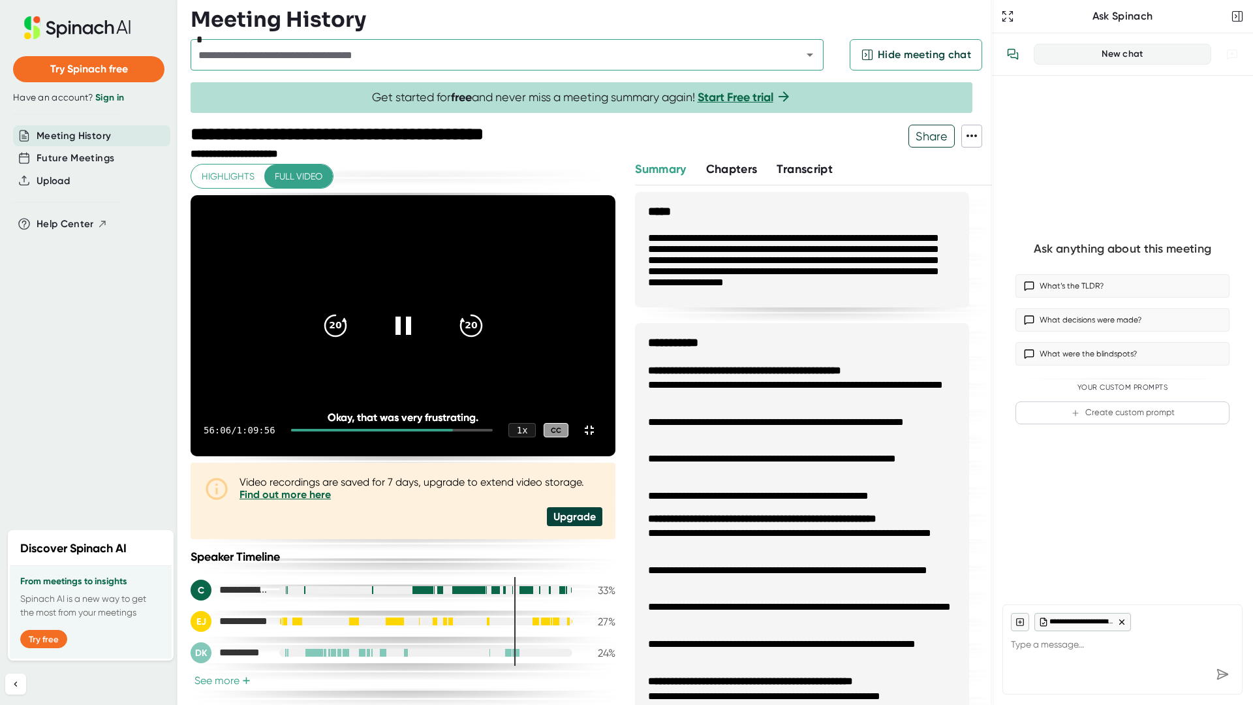
click at [551, 456] on video at bounding box center [403, 325] width 425 height 261
click at [351, 342] on icon "20" at bounding box center [334, 325] width 33 height 33
click at [419, 342] on icon at bounding box center [402, 325] width 33 height 33
click at [615, 249] on video at bounding box center [403, 325] width 425 height 261
click at [419, 342] on icon at bounding box center [402, 325] width 33 height 33
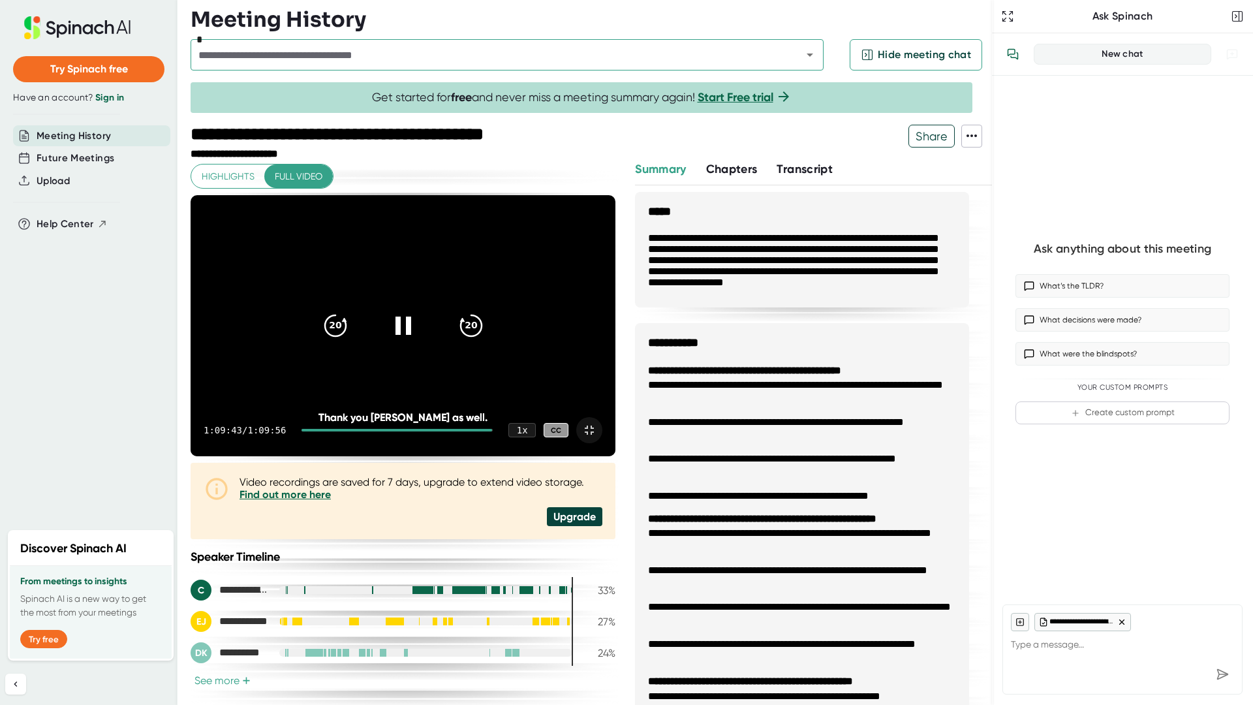
click at [597, 438] on icon at bounding box center [589, 430] width 16 height 16
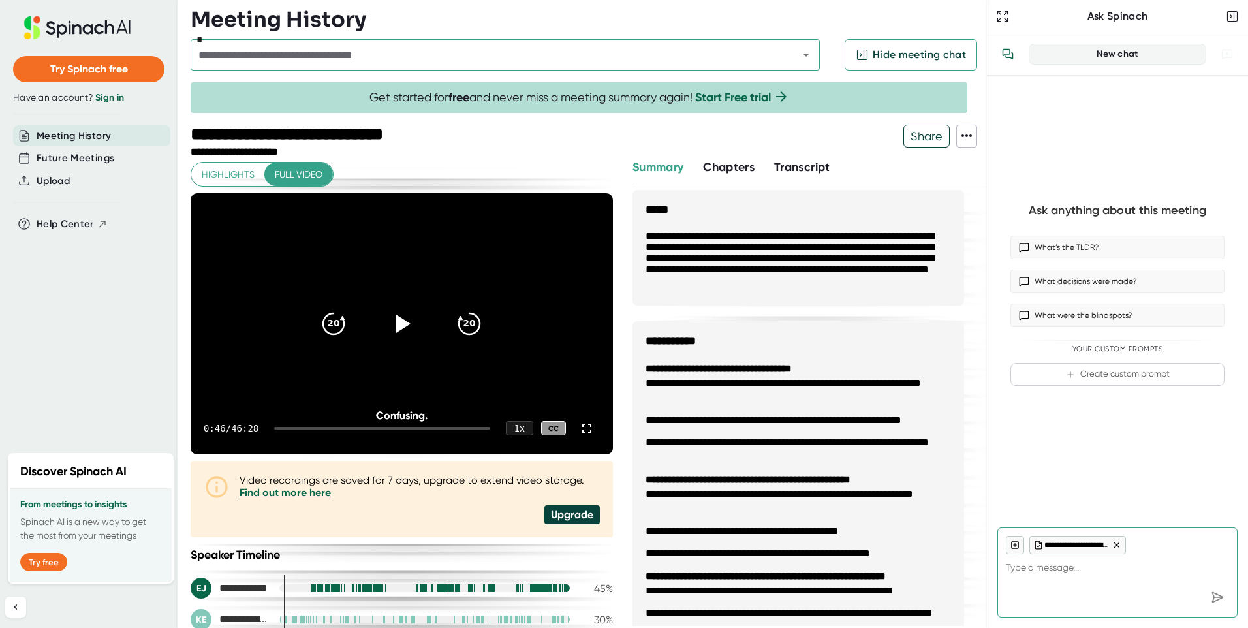
scroll to position [718, 0]
